Goal: Transaction & Acquisition: Purchase product/service

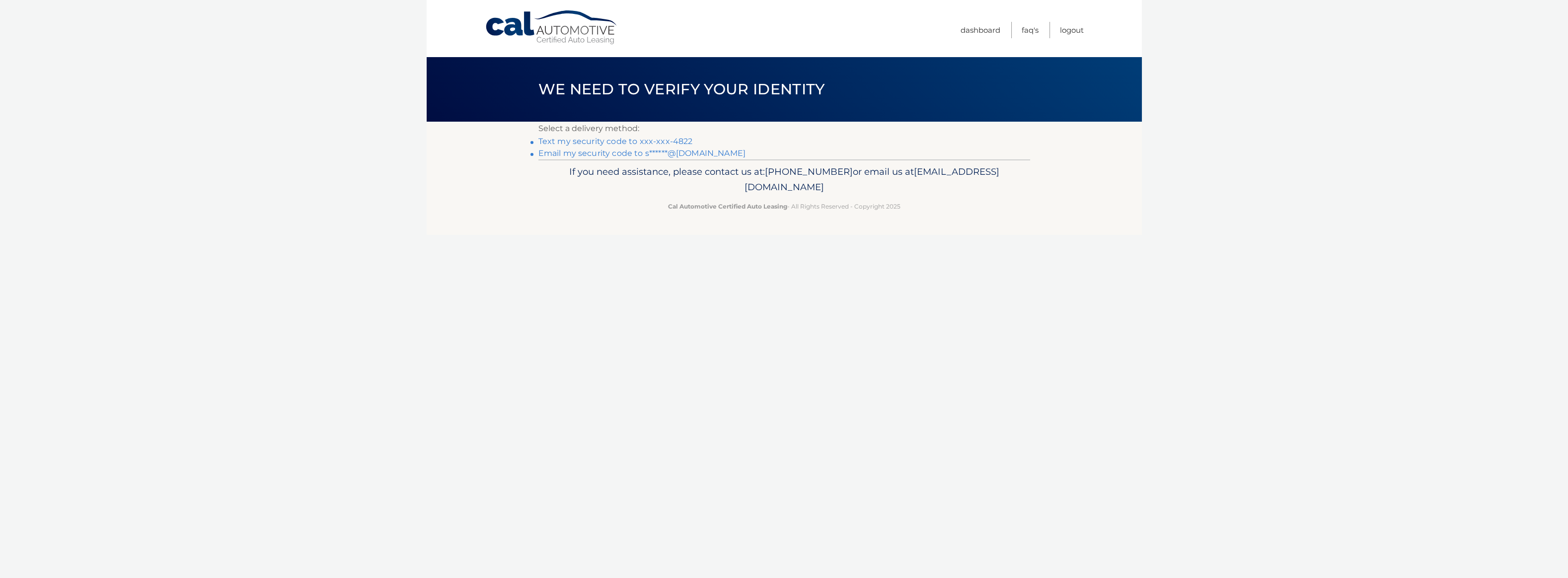
click at [641, 141] on link "Text my security code to xxx-xxx-4822" at bounding box center [616, 141] width 154 height 9
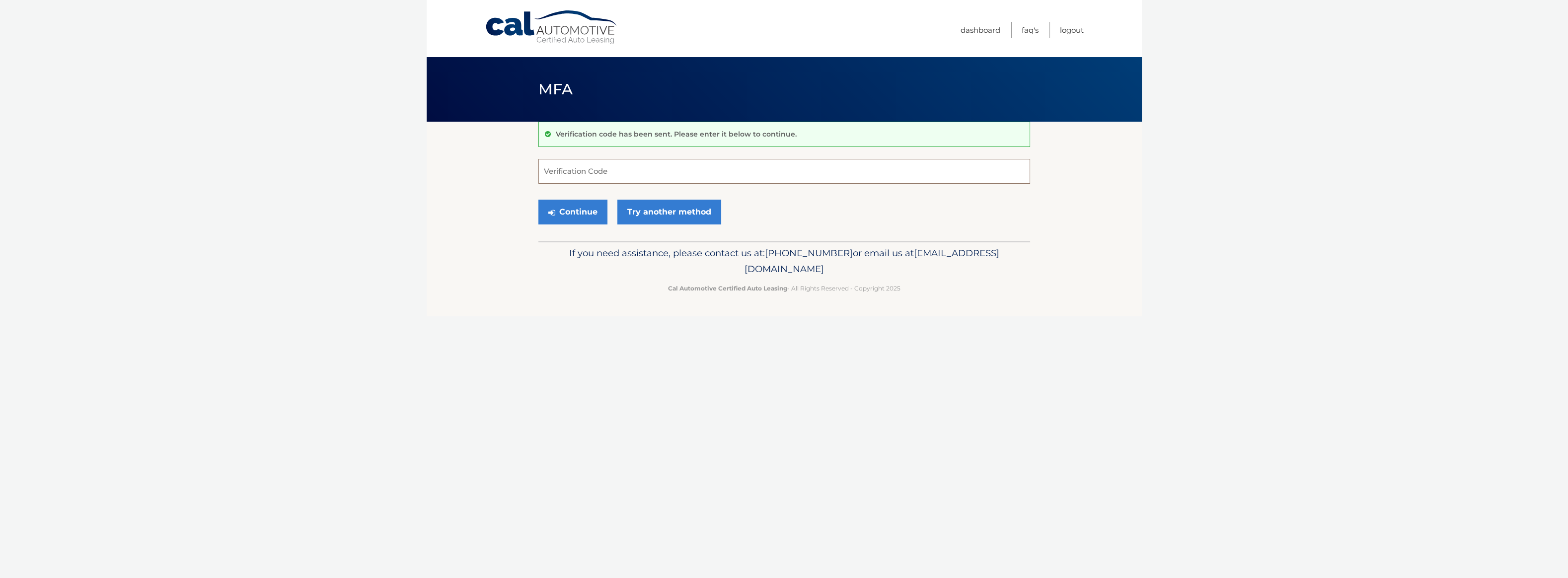
click at [618, 171] on input "Verification Code" at bounding box center [784, 171] width 492 height 25
type input "555271"
click at [574, 220] on button "Continue" at bounding box center [573, 212] width 69 height 25
click at [576, 215] on button "Continue" at bounding box center [573, 212] width 69 height 25
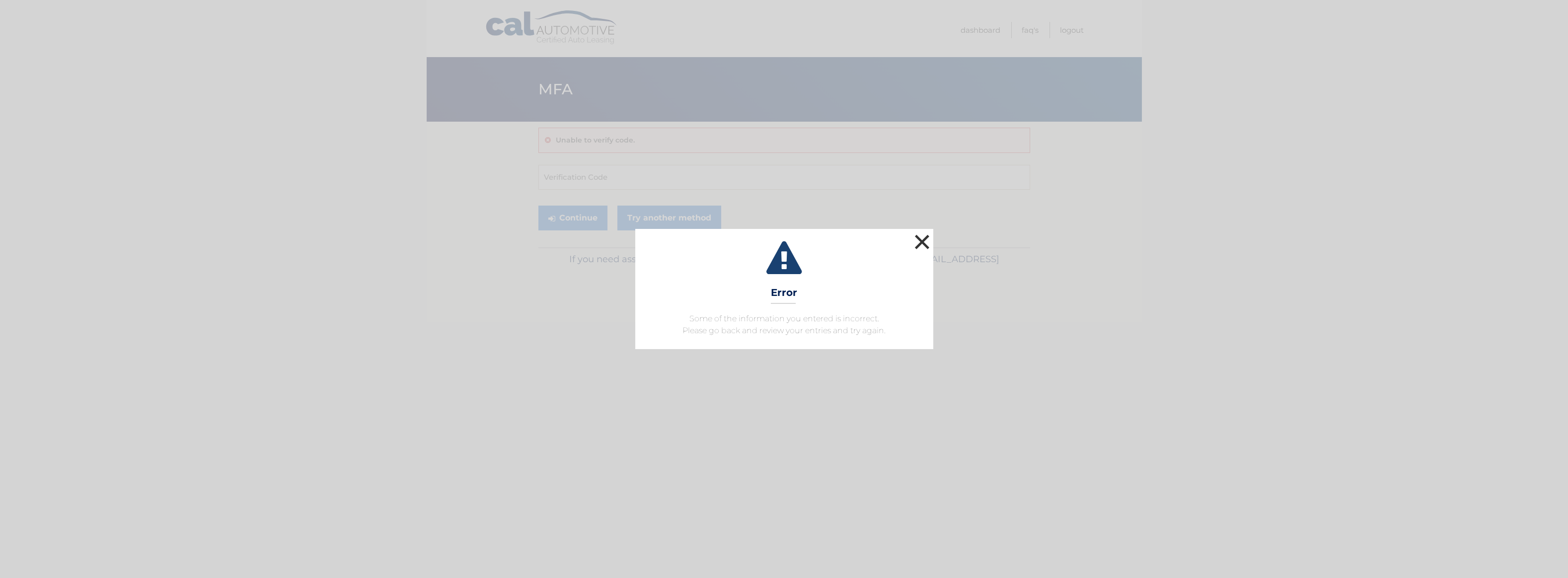
click at [923, 238] on button "×" at bounding box center [922, 242] width 20 height 20
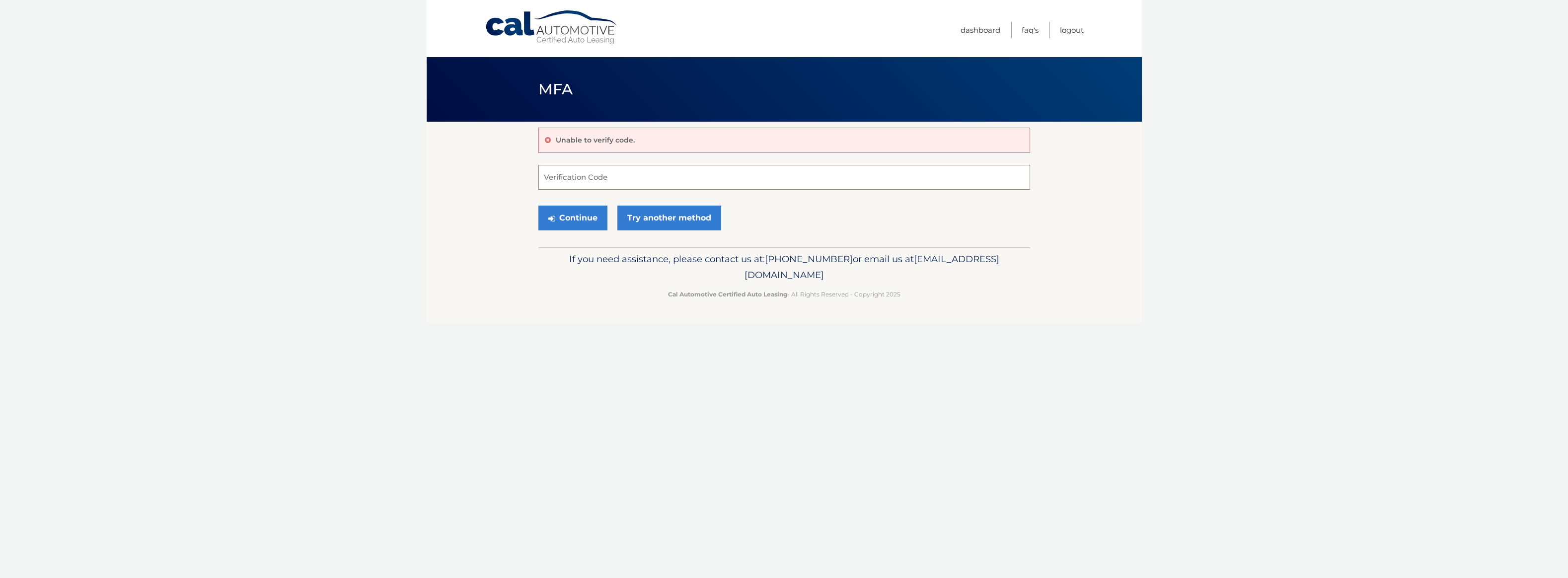
click at [594, 181] on input "Verification Code" at bounding box center [784, 177] width 492 height 25
type input "555271"
click at [562, 216] on button "Continue" at bounding box center [573, 218] width 69 height 25
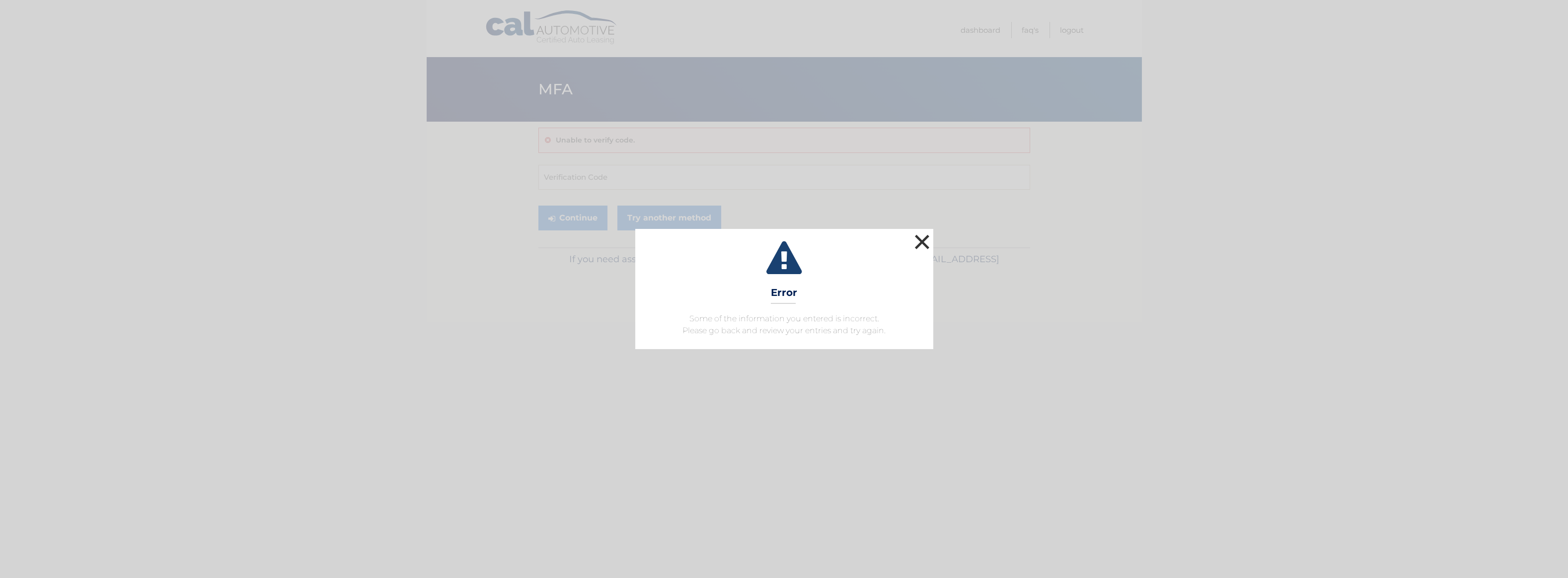
click at [912, 247] on button "×" at bounding box center [922, 242] width 20 height 20
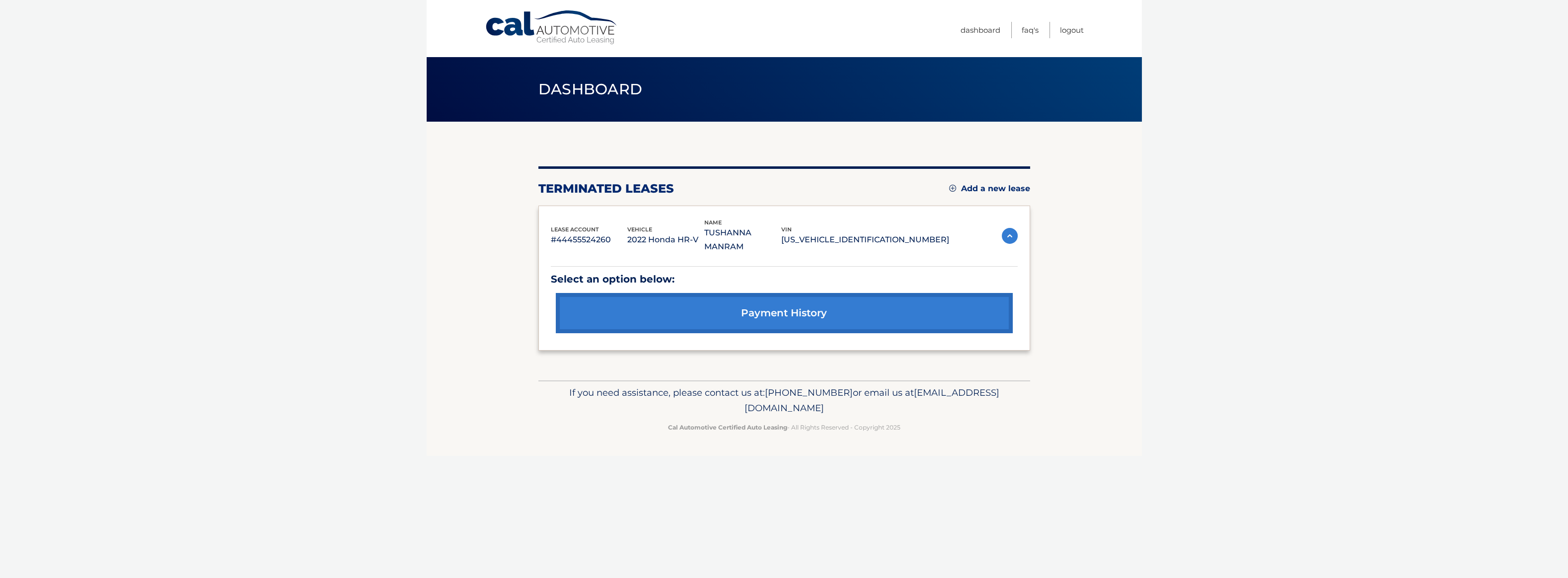
click at [1003, 187] on link "Add a new lease" at bounding box center [990, 189] width 81 height 10
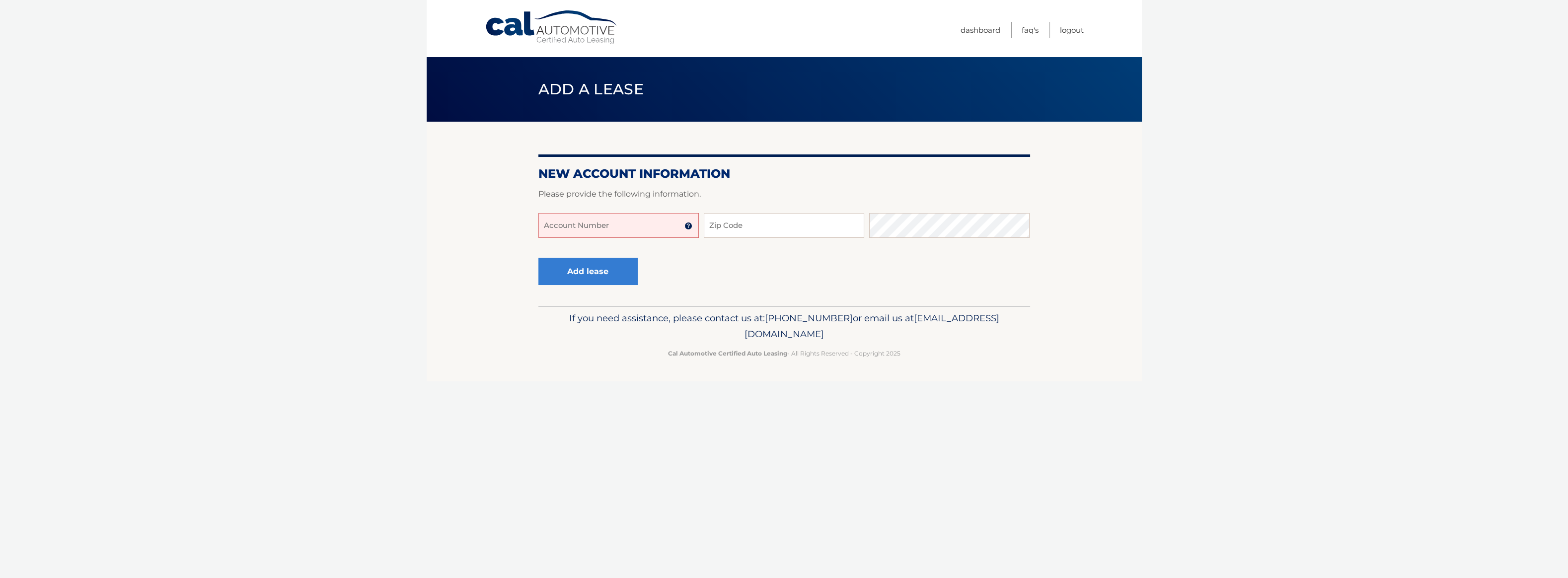
click at [635, 224] on input "Account Number" at bounding box center [619, 225] width 160 height 25
type input "44455956015"
click at [724, 230] on input "Zip Code" at bounding box center [784, 225] width 160 height 25
click at [725, 230] on input "Zip Code" at bounding box center [784, 225] width 160 height 25
click at [731, 223] on input "Zip Code" at bounding box center [784, 225] width 160 height 25
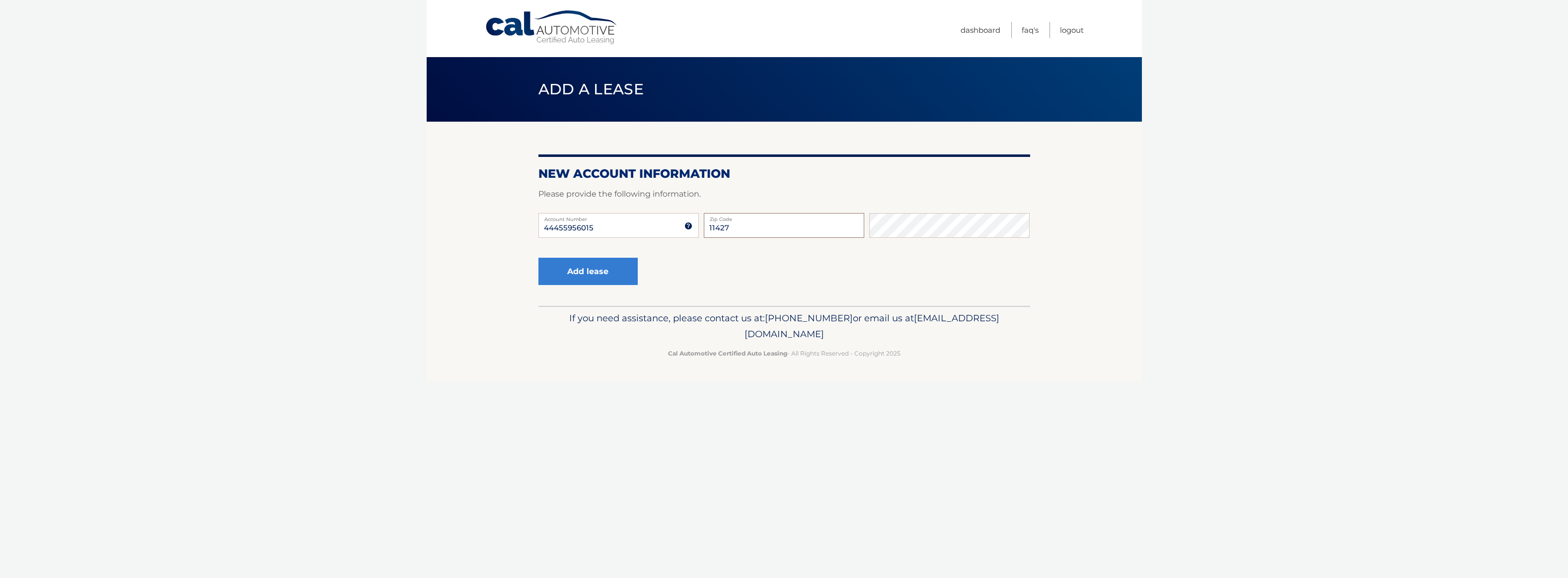
type input "11427"
click at [602, 272] on button "Add lease" at bounding box center [588, 271] width 99 height 28
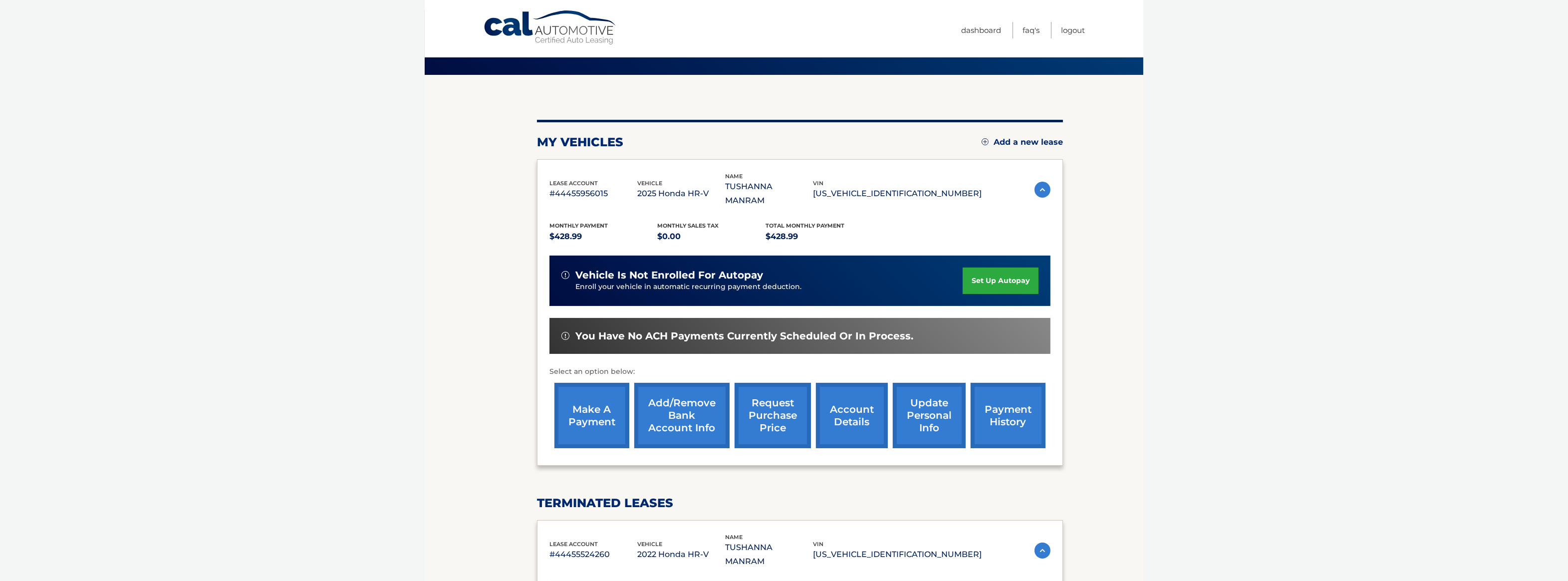
scroll to position [50, 0]
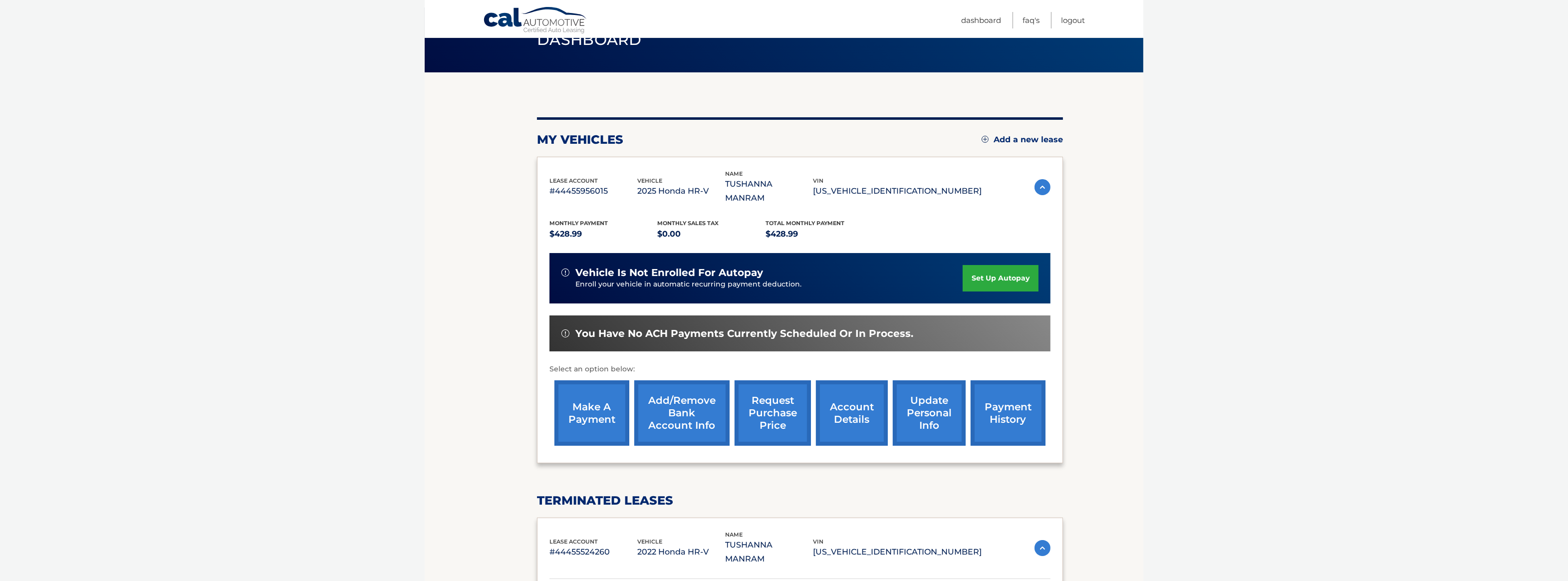
click at [597, 403] on link "make a payment" at bounding box center [592, 413] width 75 height 65
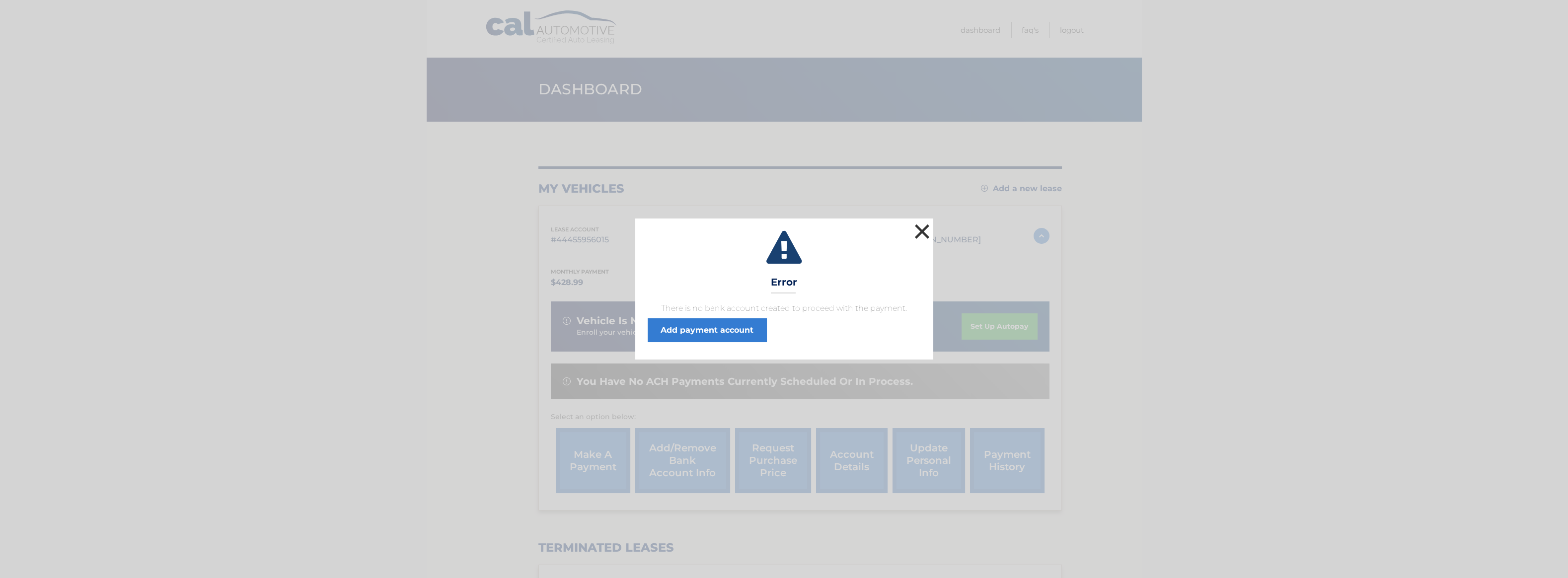
click at [924, 236] on button "×" at bounding box center [922, 231] width 20 height 20
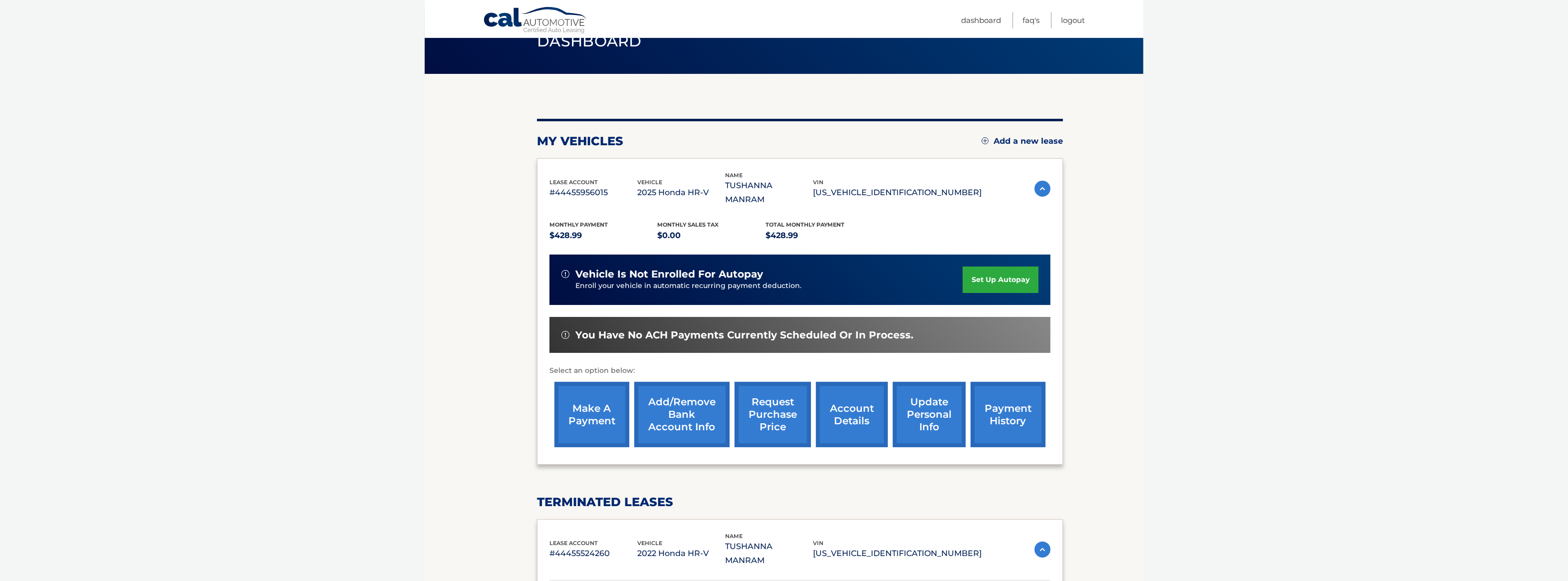
scroll to position [50, 0]
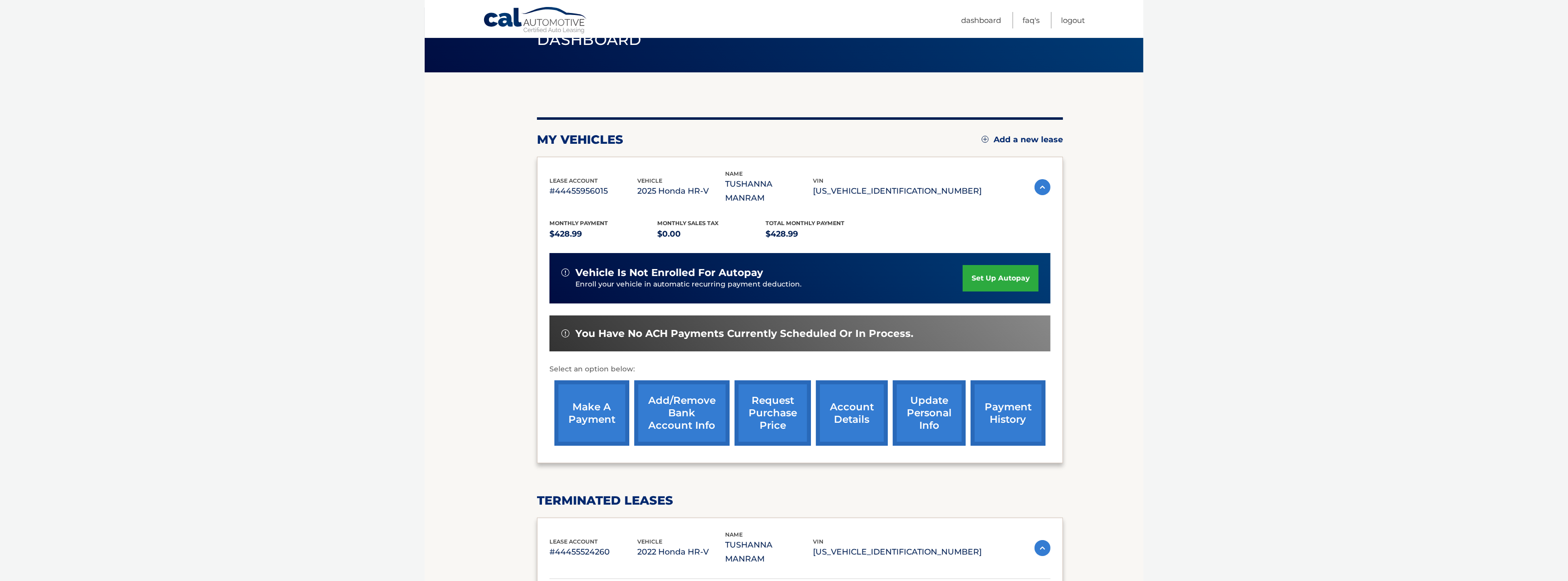
click at [579, 395] on link "make a payment" at bounding box center [592, 413] width 75 height 65
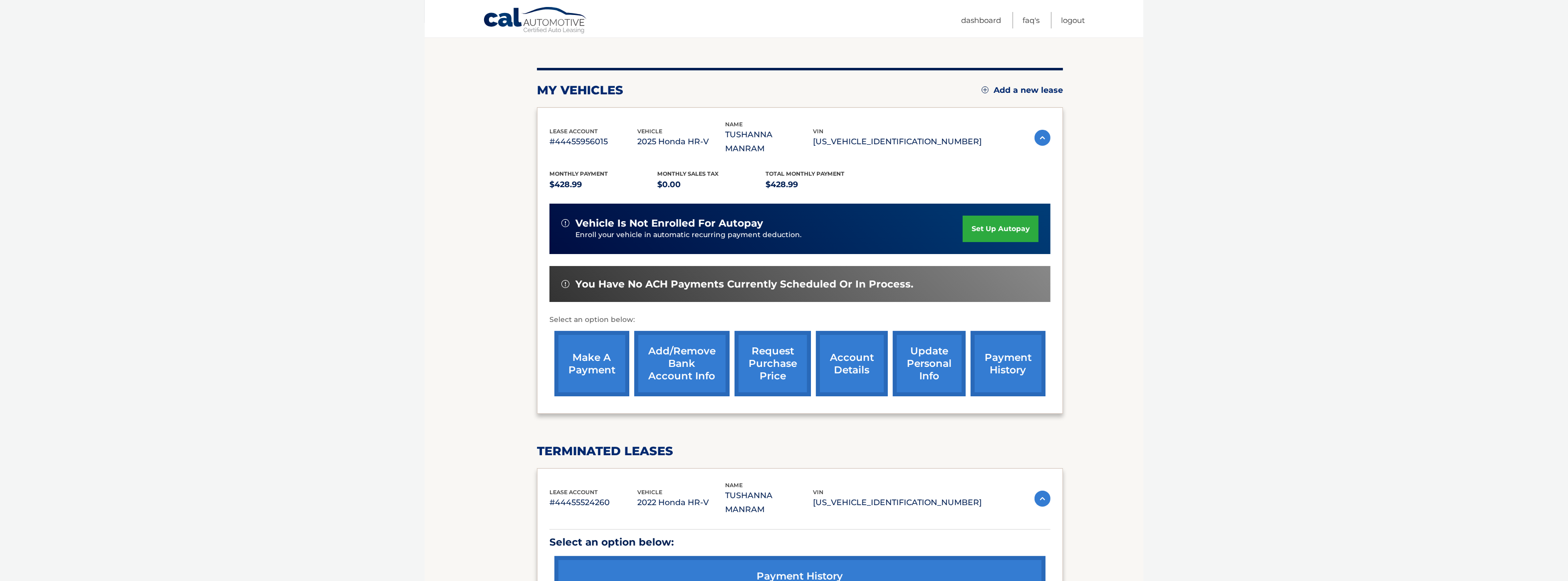
scroll to position [100, 0]
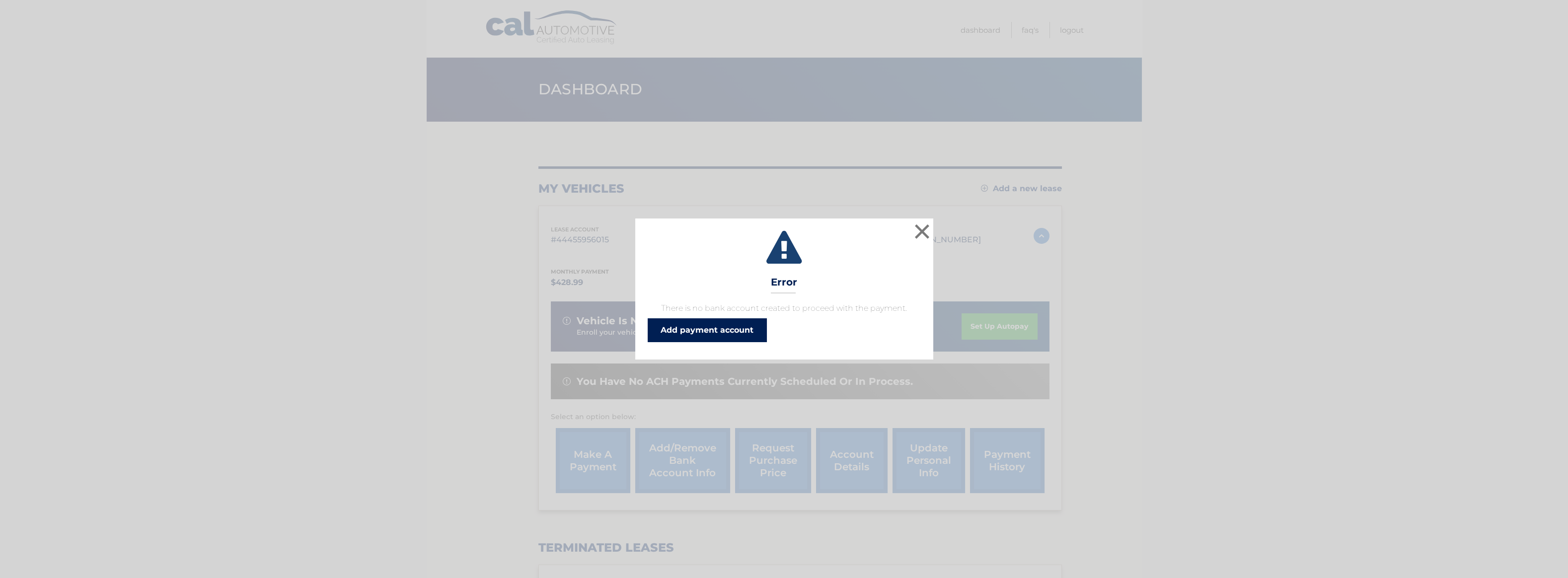
click at [678, 330] on link "Add payment account" at bounding box center [707, 330] width 119 height 24
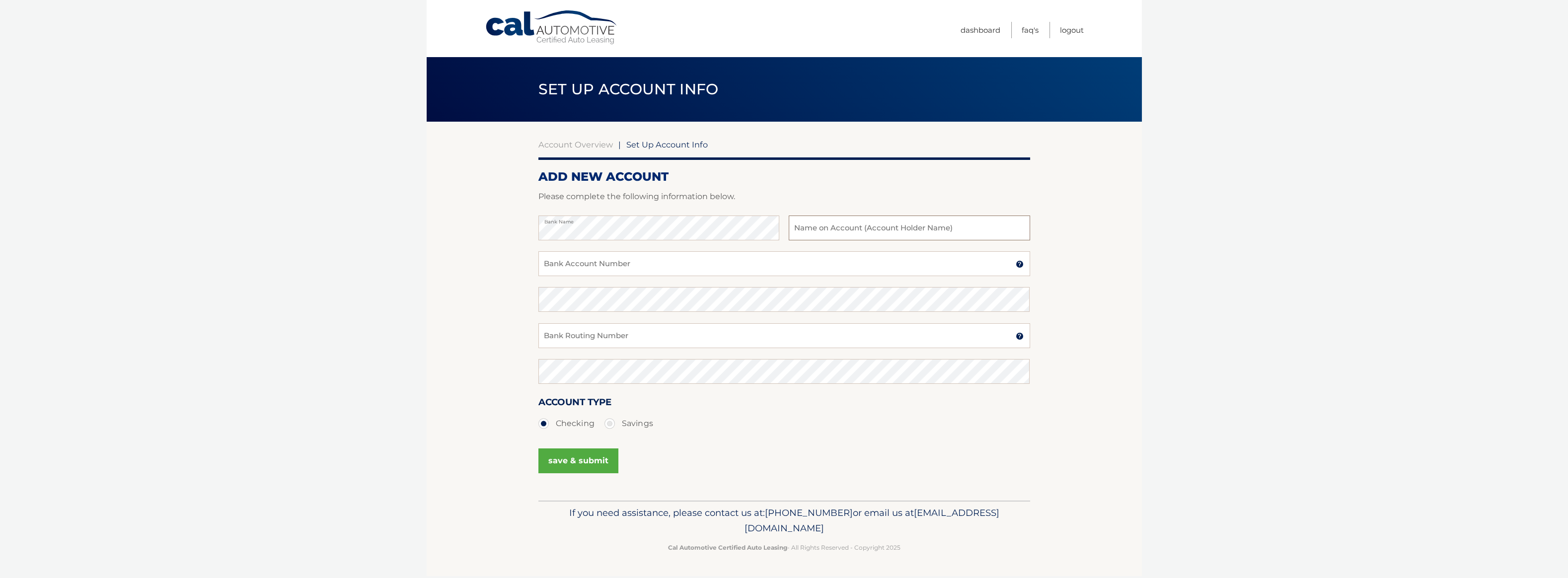
click at [846, 230] on input "text" at bounding box center [909, 228] width 241 height 25
type input "[PERSON_NAME]"
click at [617, 339] on input "Bank Routing Number" at bounding box center [784, 336] width 492 height 25
paste input "021000322"
type input "021000322"
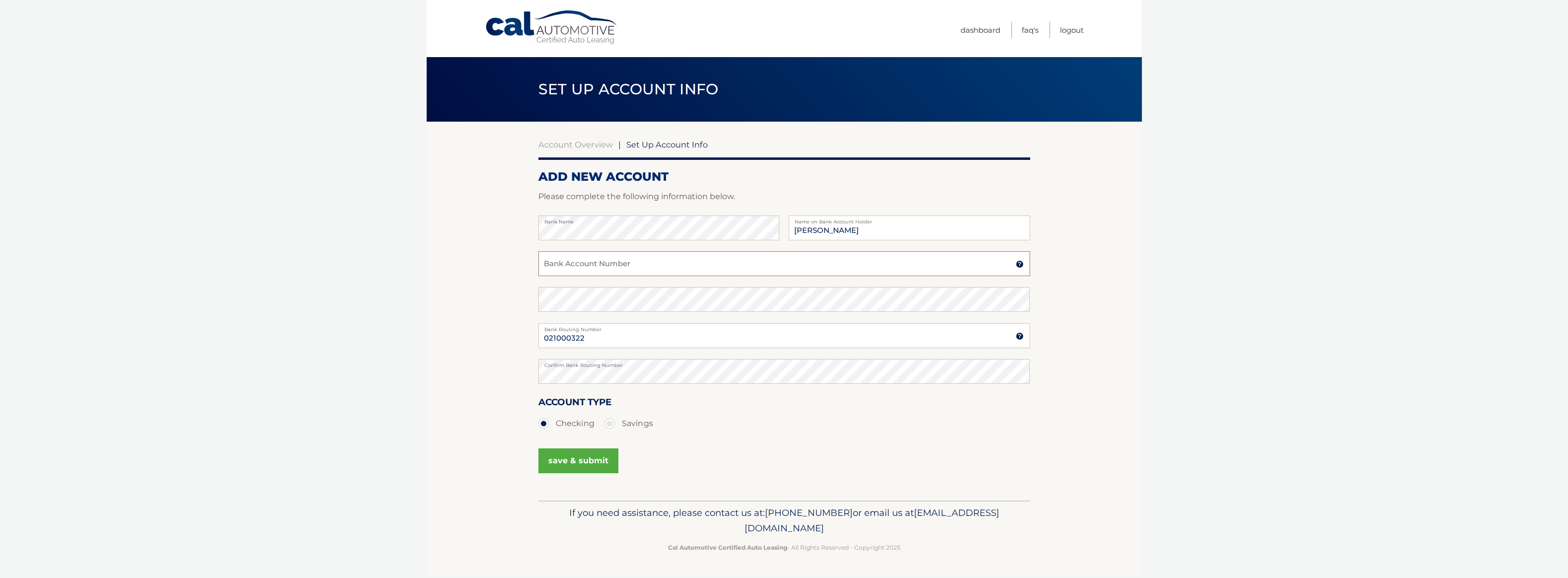
click at [565, 263] on input "Bank Account Number" at bounding box center [784, 264] width 492 height 25
paste input "009489628952"
type input "009489628952"
click at [564, 464] on button "save & submit" at bounding box center [579, 461] width 80 height 25
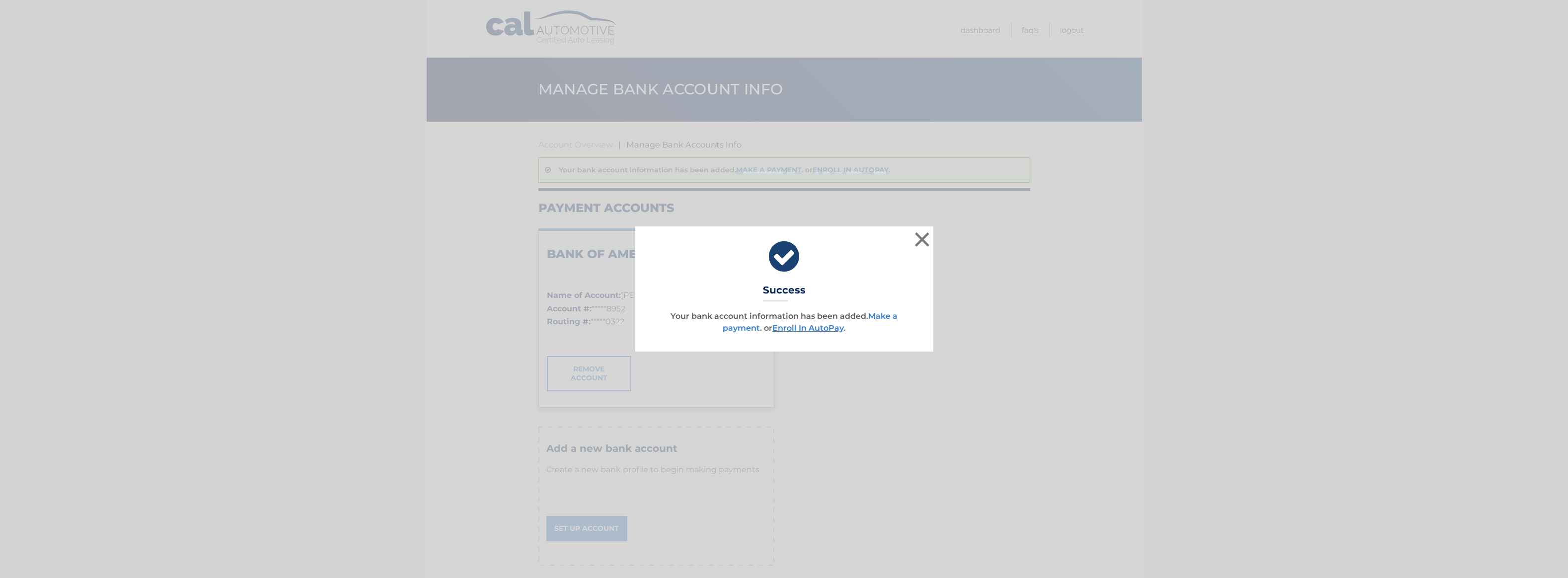
click at [886, 320] on link "Make a payment" at bounding box center [811, 322] width 175 height 21
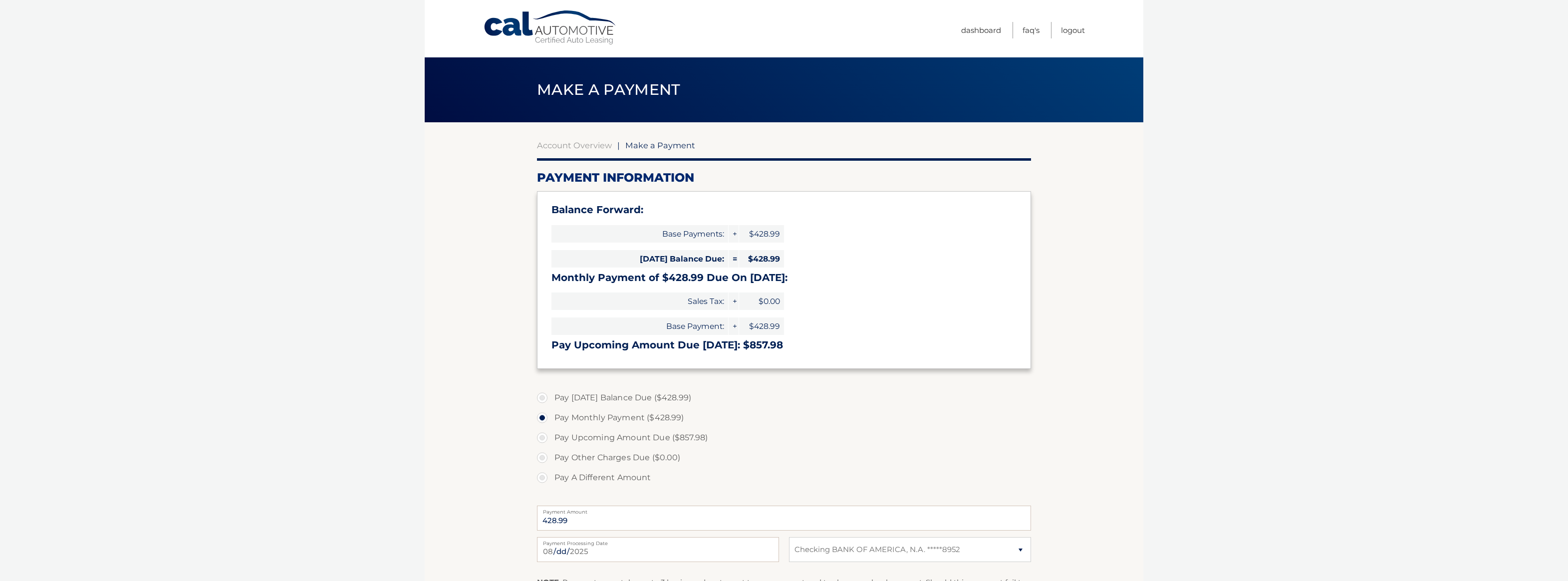
select select "YzExODQzODctOTllMC00OGFkLTlkM2QtNDlhZjkxOGNmMDY4"
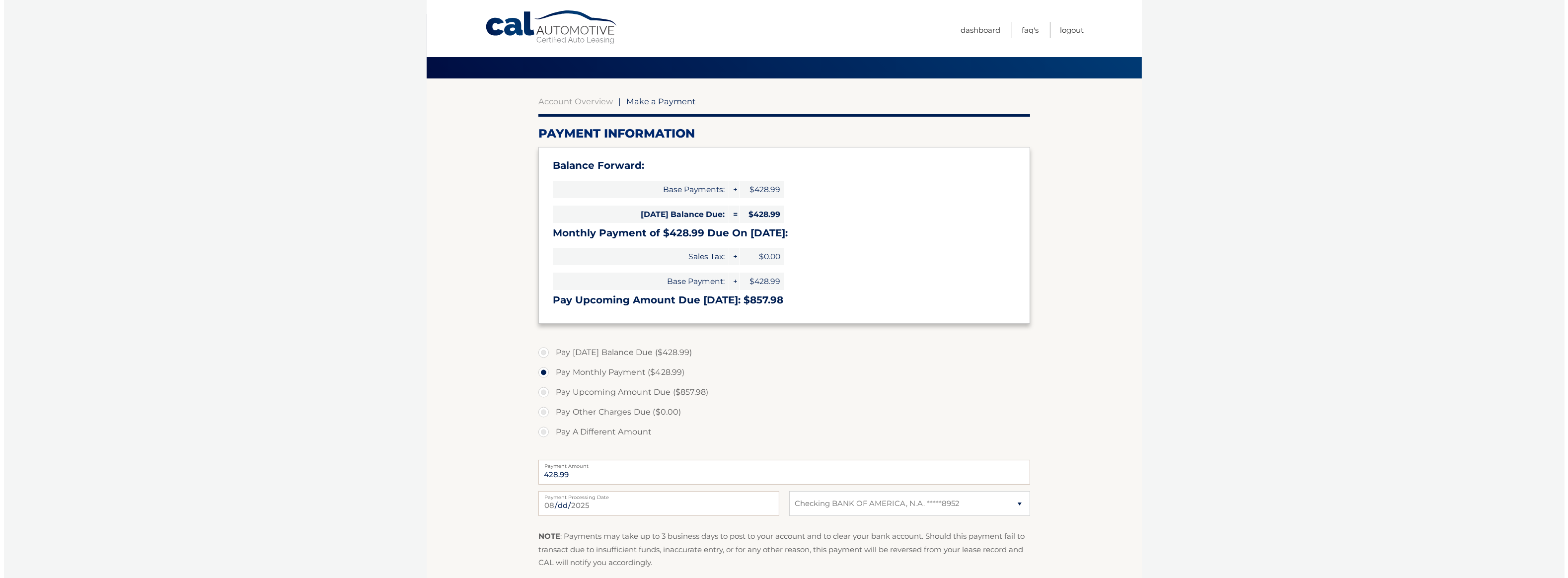
scroll to position [99, 0]
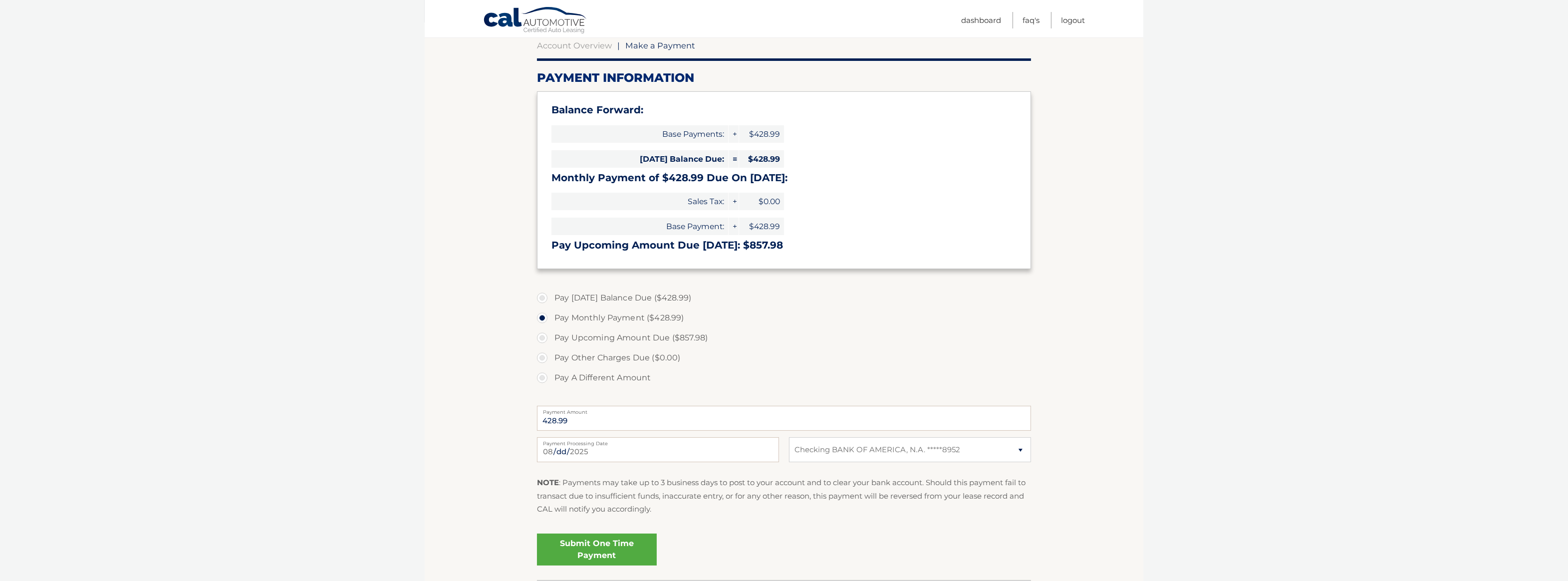
click at [540, 297] on label "Pay [DATE] Balance Due ($428.99)" at bounding box center [784, 298] width 494 height 20
click at [541, 297] on input "Pay [DATE] Balance Due ($428.99)" at bounding box center [546, 296] width 10 height 16
radio input "true"
click at [595, 550] on link "Submit One Time Payment" at bounding box center [597, 550] width 120 height 32
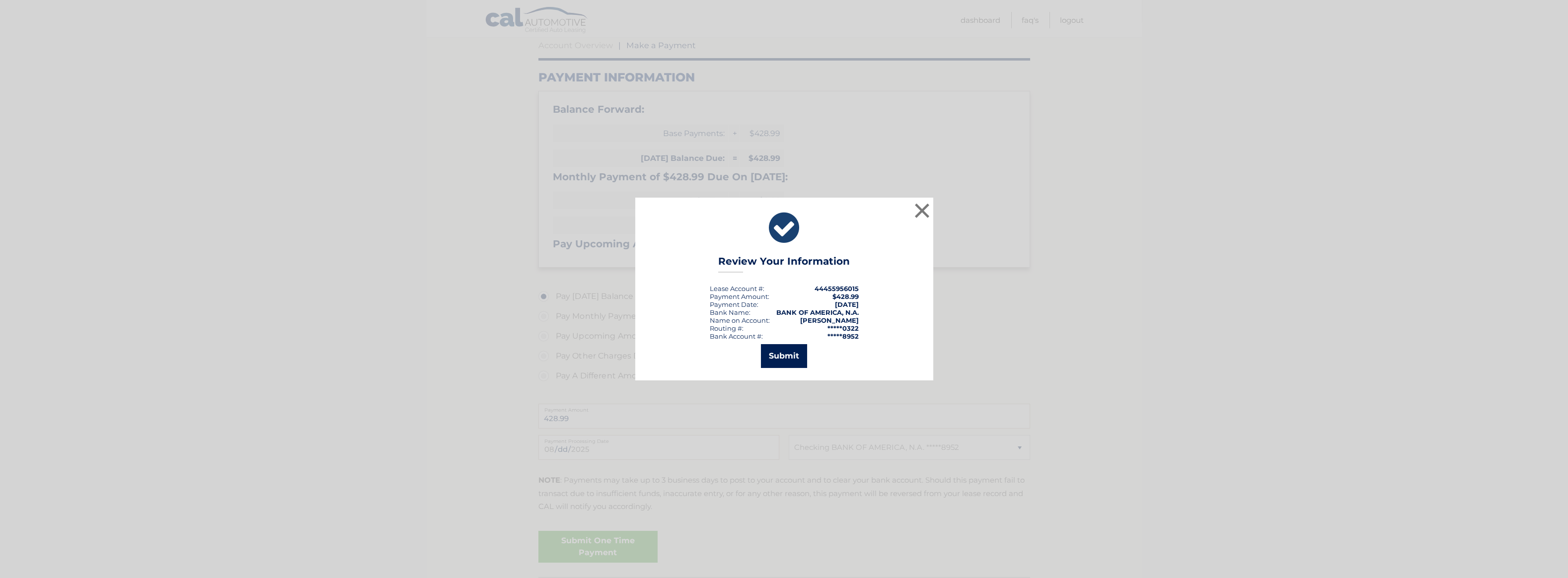
click at [789, 349] on button "Submit" at bounding box center [784, 356] width 46 height 24
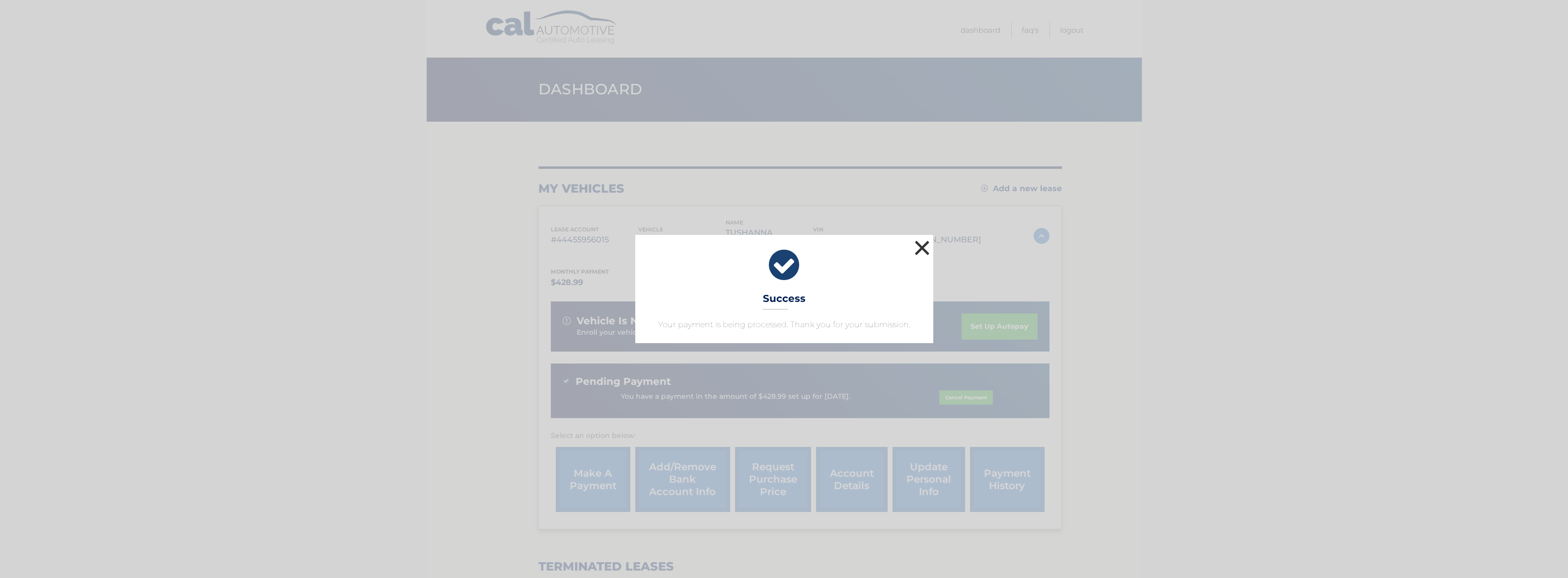
click at [927, 249] on button "×" at bounding box center [922, 248] width 20 height 20
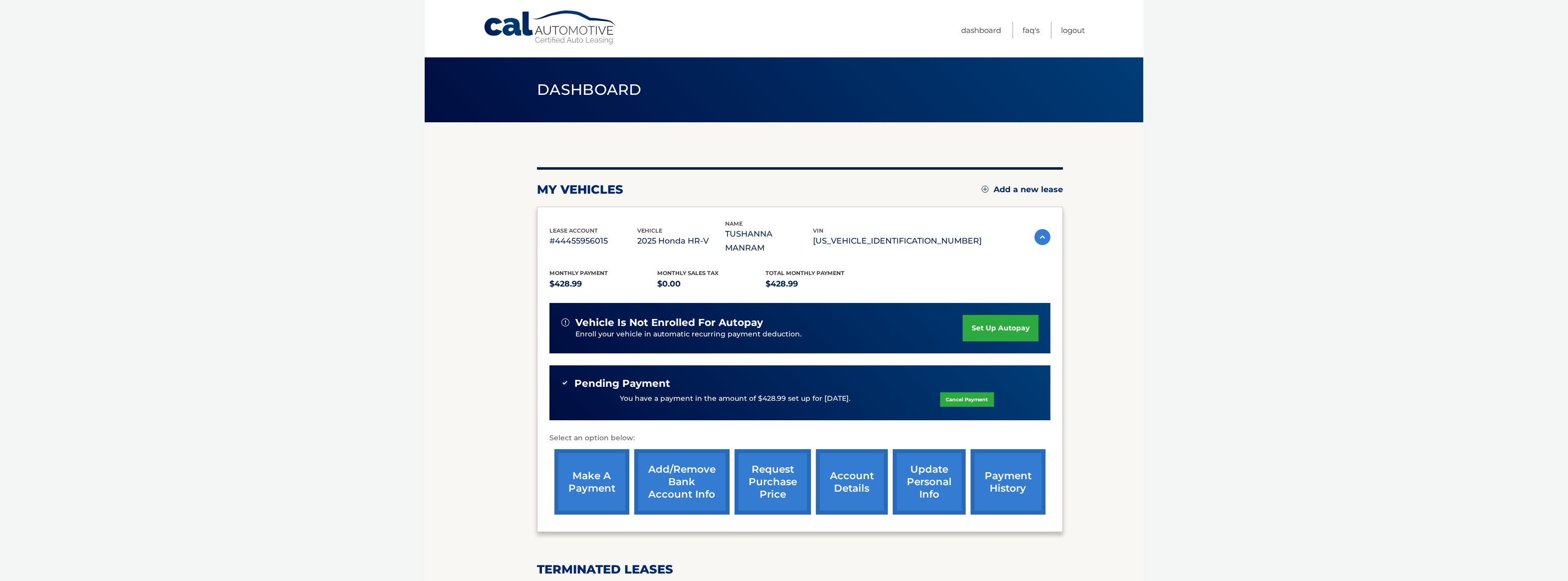
click at [971, 315] on link "set up autopay" at bounding box center [1000, 328] width 76 height 26
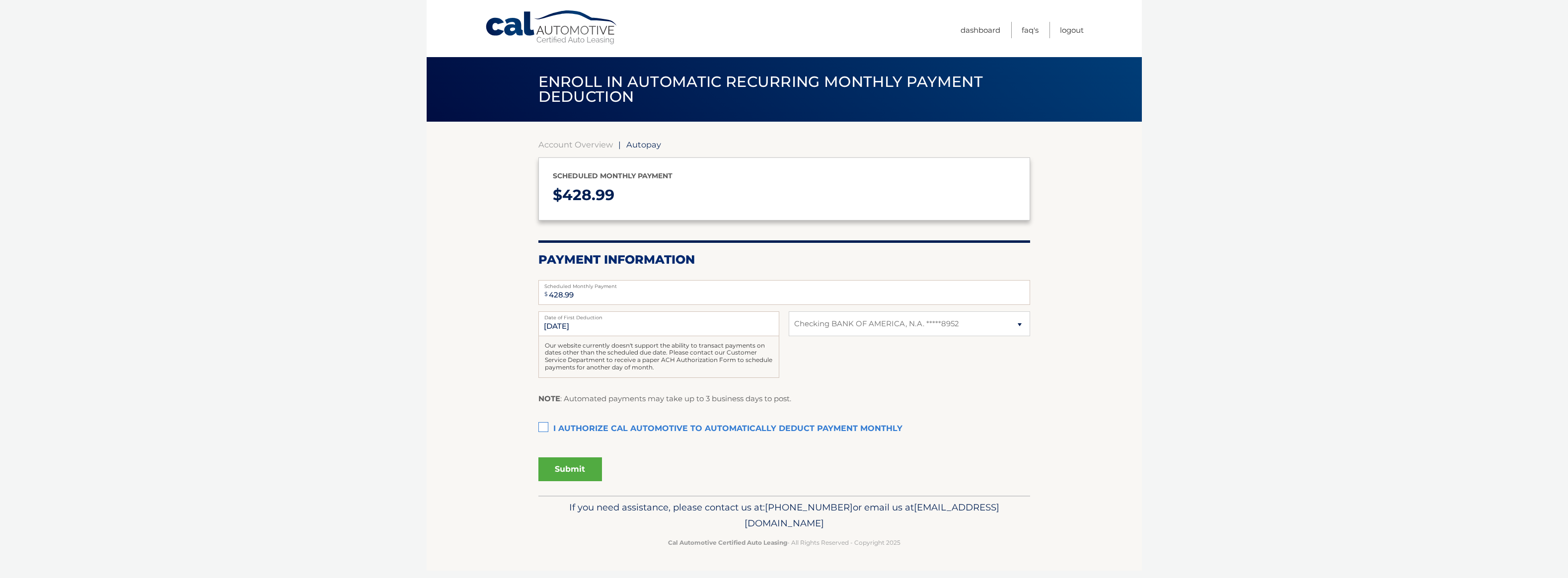
select select "YzExODQzODctOTllMC00OGFkLTlkM2QtNDlhZjkxOGNmMDY4"
click at [542, 427] on label "I authorize cal automotive to automatically deduct payment monthly This checkbo…" at bounding box center [784, 429] width 492 height 20
click at [0, 0] on input "I authorize cal automotive to automatically deduct payment monthly This checkbo…" at bounding box center [0, 0] width 0 height 0
click at [562, 470] on button "Submit" at bounding box center [571, 469] width 64 height 24
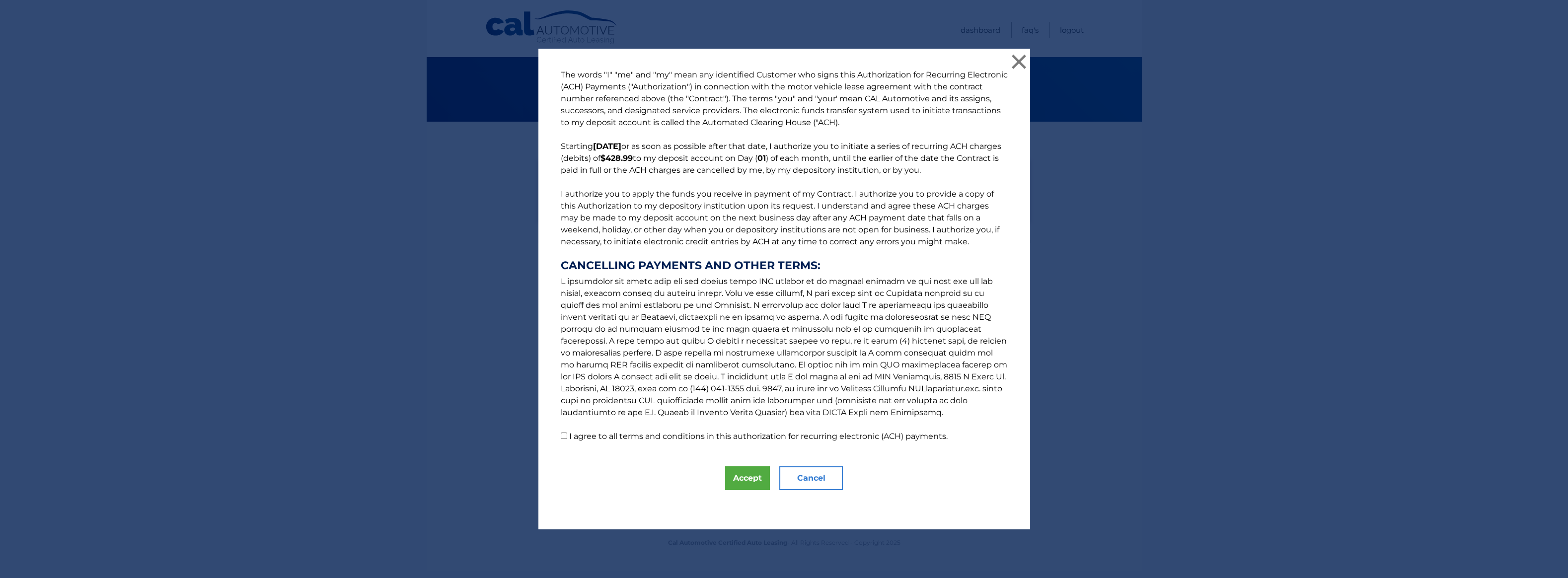
click at [561, 433] on input "I agree to all terms and conditions in this authorization for recurring electro…" at bounding box center [564, 436] width 7 height 7
checkbox input "true"
click at [735, 478] on button "Accept" at bounding box center [748, 478] width 45 height 24
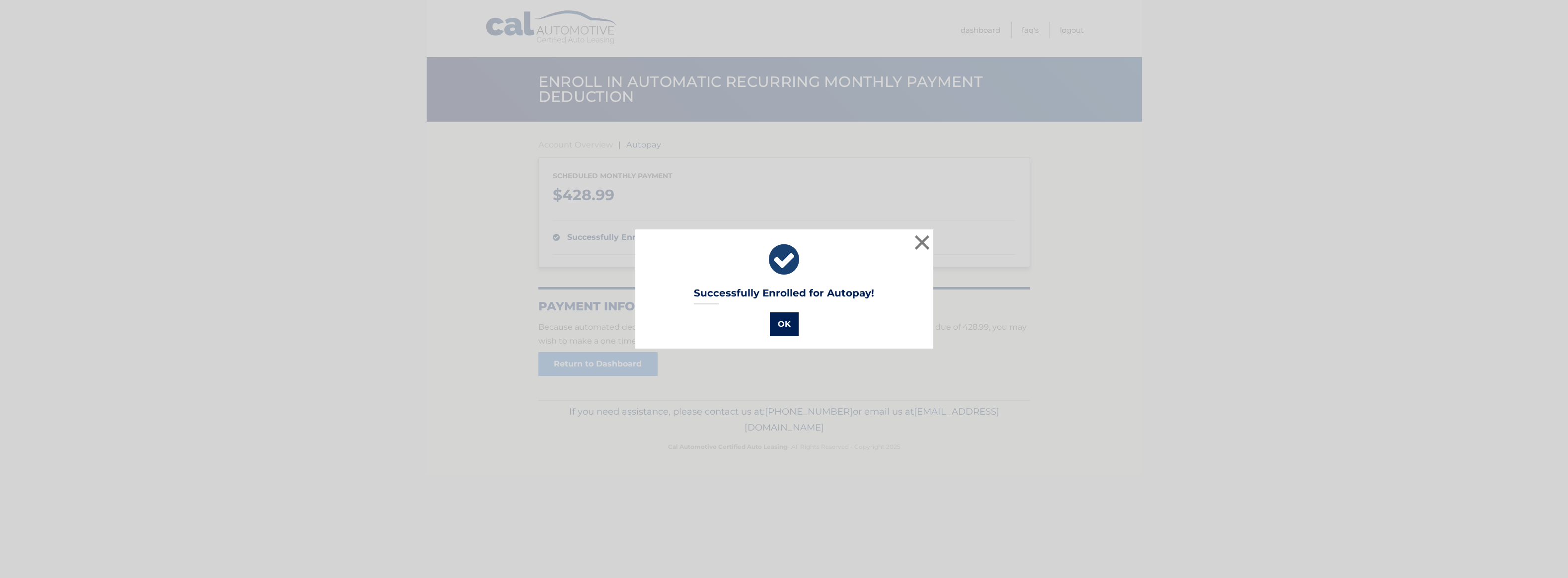
click at [784, 328] on button "OK" at bounding box center [784, 324] width 29 height 24
